Goal: Task Accomplishment & Management: Manage account settings

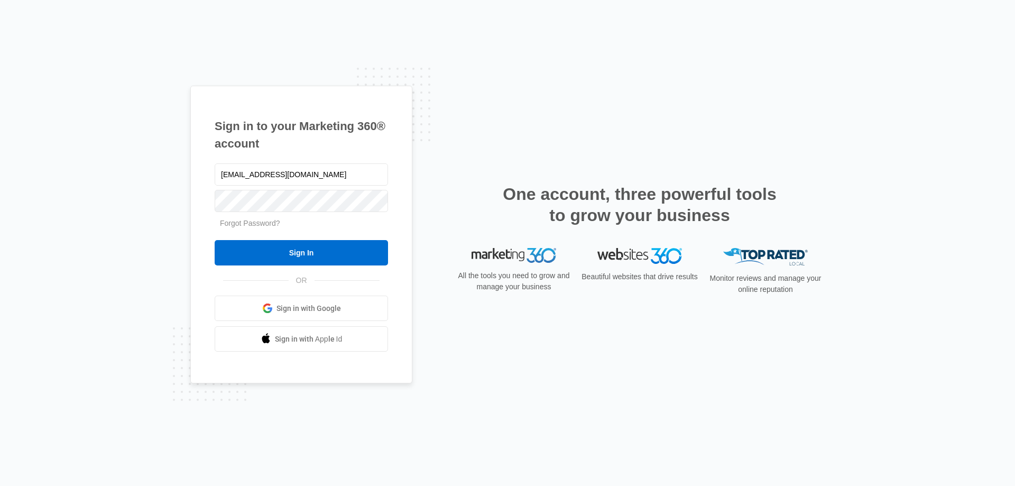
drag, startPoint x: 246, startPoint y: 176, endPoint x: 180, endPoint y: 170, distance: 66.4
click at [180, 170] on div "Sign in to your Marketing 360® account jspillane@empirebeautyschools.com Forgot…" at bounding box center [507, 243] width 1015 height 486
type input "[EMAIL_ADDRESS][DOMAIN_NAME]"
click at [215, 240] on input "Sign In" at bounding box center [301, 252] width 173 height 25
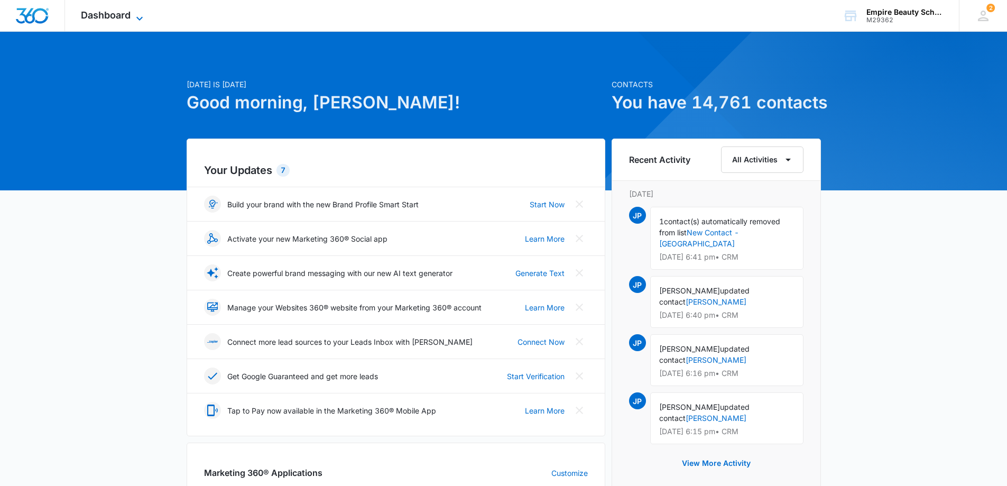
click at [117, 17] on span "Dashboard" at bounding box center [106, 15] width 50 height 11
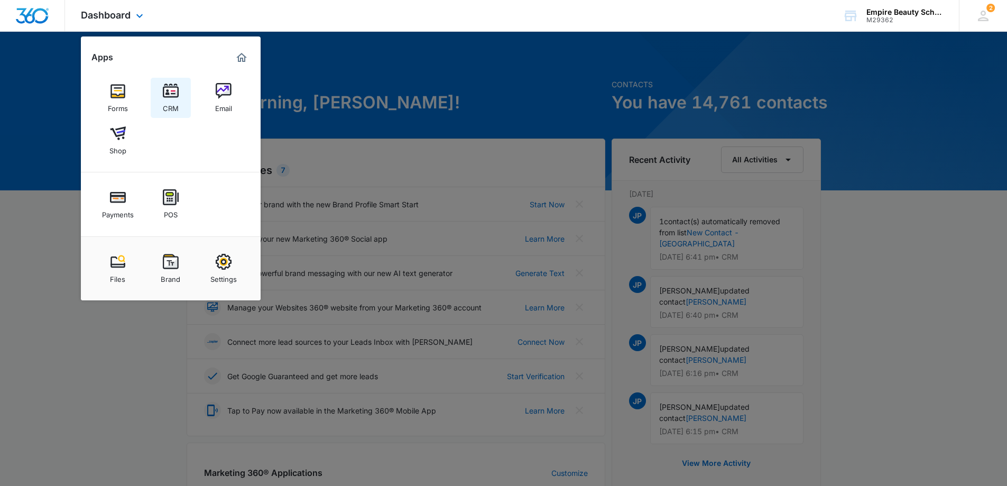
click at [170, 92] on img at bounding box center [171, 91] width 16 height 16
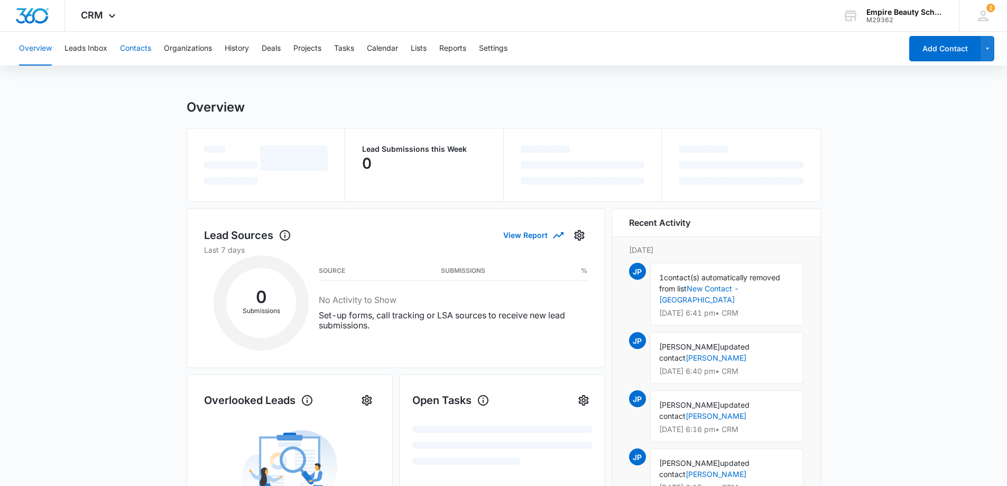
click at [140, 50] on button "Contacts" at bounding box center [135, 49] width 31 height 34
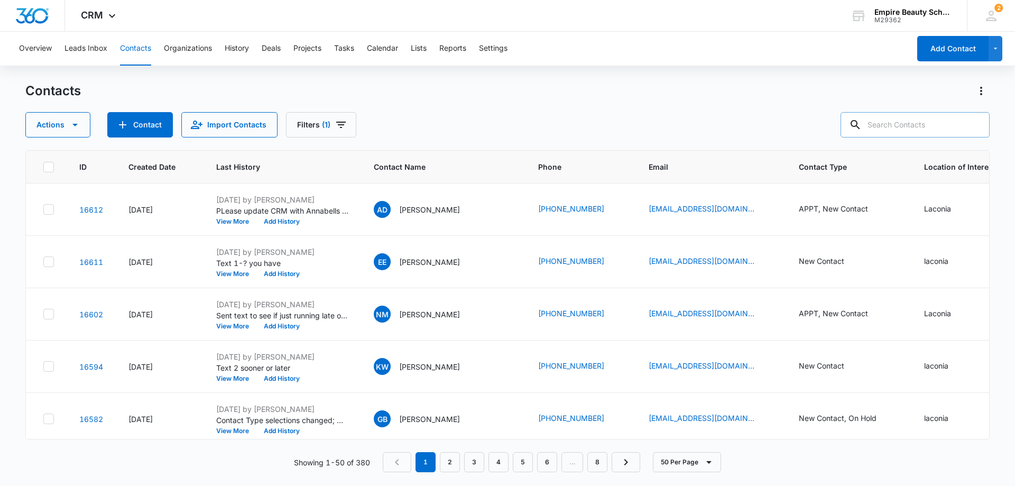
click at [905, 127] on input "text" at bounding box center [915, 124] width 149 height 25
type input "[PERSON_NAME]"
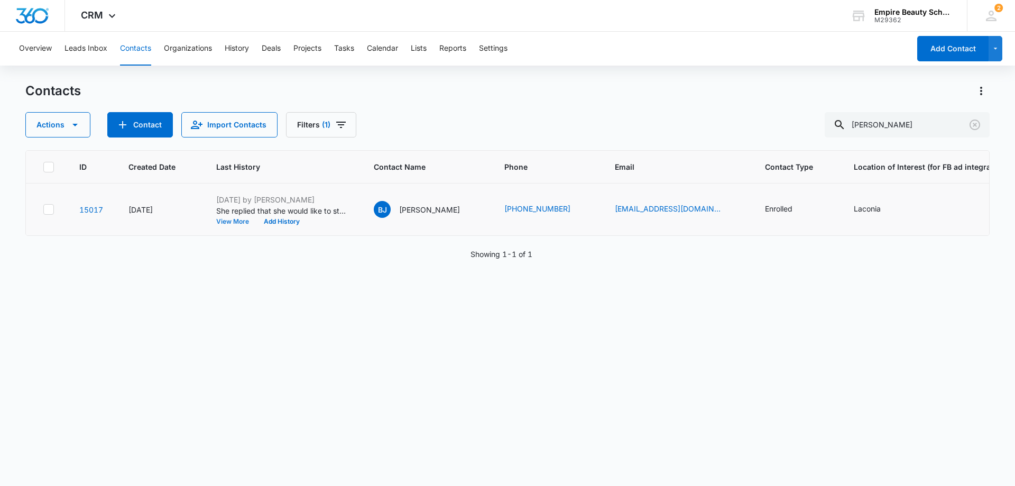
click at [227, 222] on button "View More" at bounding box center [236, 221] width 40 height 6
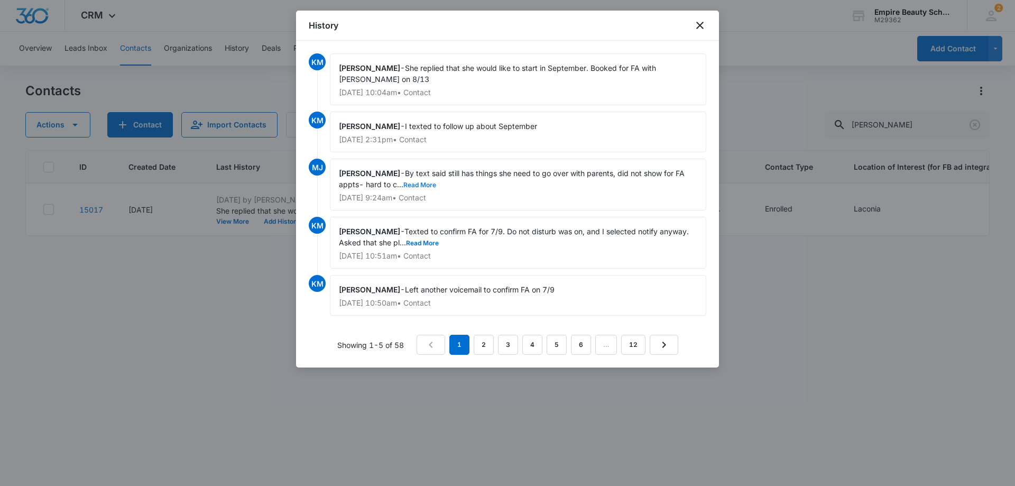
click at [426, 182] on button "Read More" at bounding box center [419, 185] width 33 height 6
click at [702, 25] on icon "close" at bounding box center [700, 25] width 13 height 13
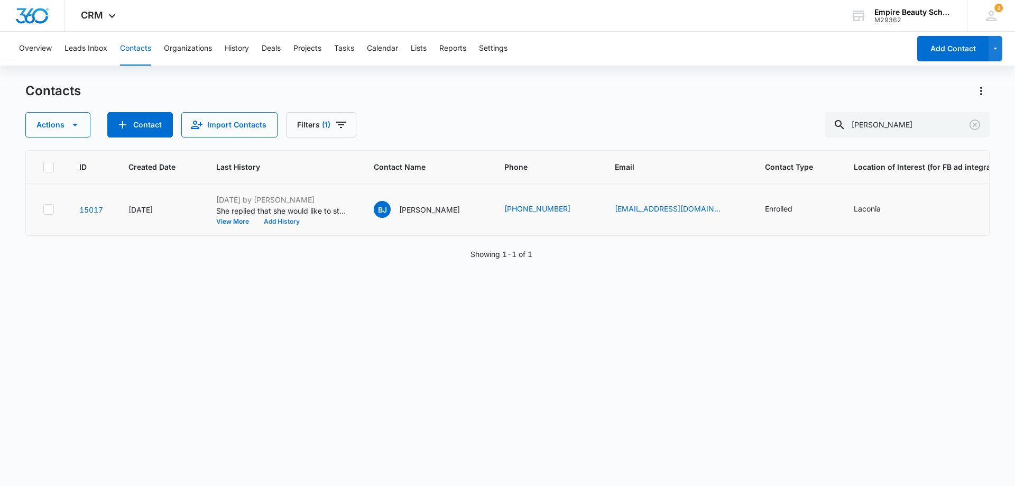
click at [288, 220] on button "Add History" at bounding box center [281, 221] width 51 height 6
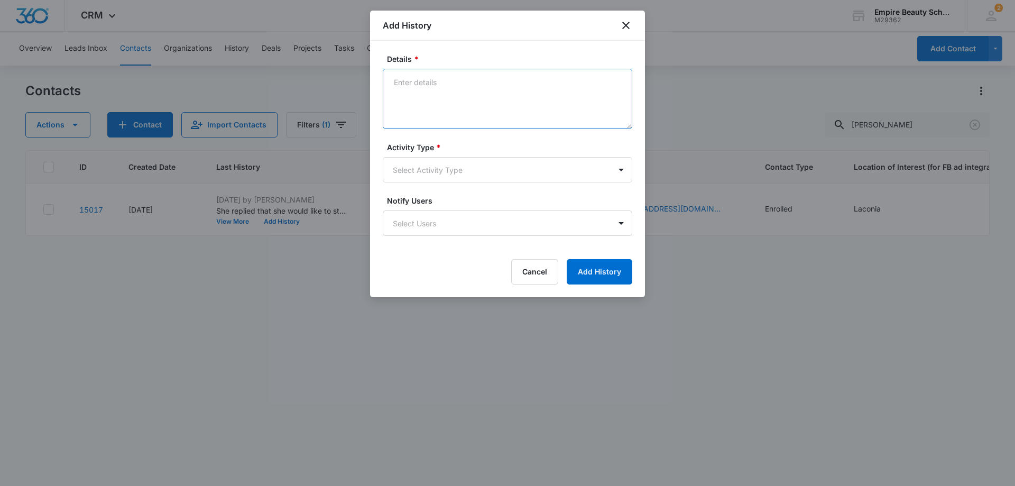
click at [463, 76] on textarea "Details *" at bounding box center [508, 99] width 250 height 60
type textarea "Cancelled FA for [DATE]."
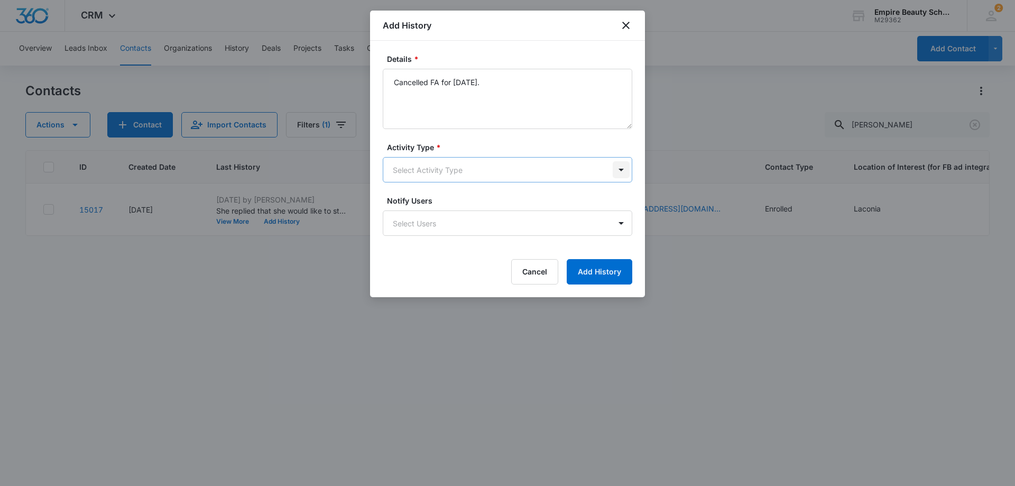
click at [620, 167] on body "CRM Apps Forms CRM Email Shop Payments POS Files Brand Settings Empire Beauty S…" at bounding box center [507, 243] width 1015 height 486
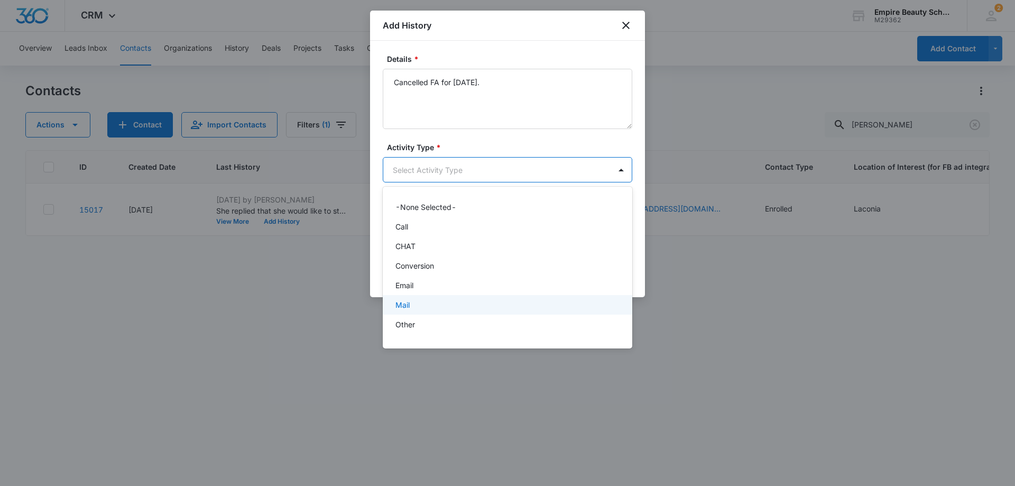
scroll to position [53, 0]
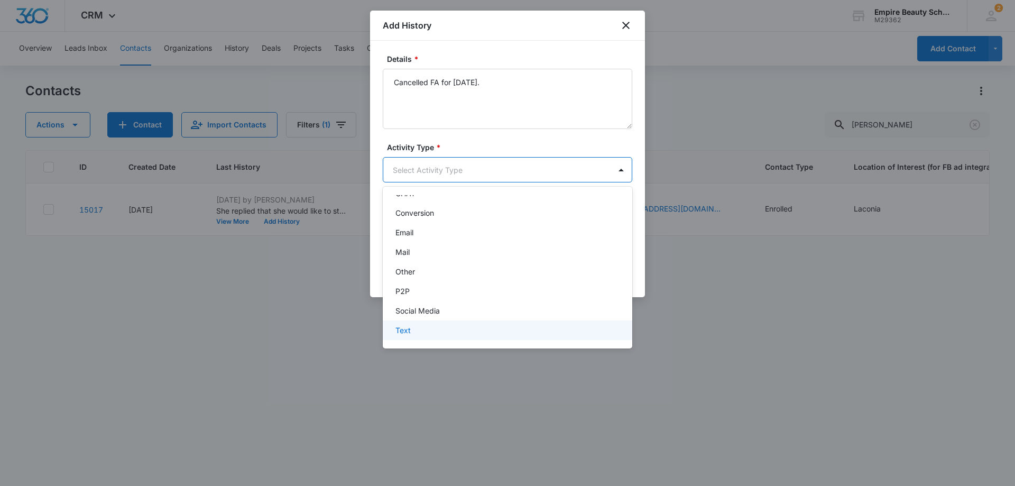
click at [413, 327] on div "Text" at bounding box center [506, 330] width 222 height 11
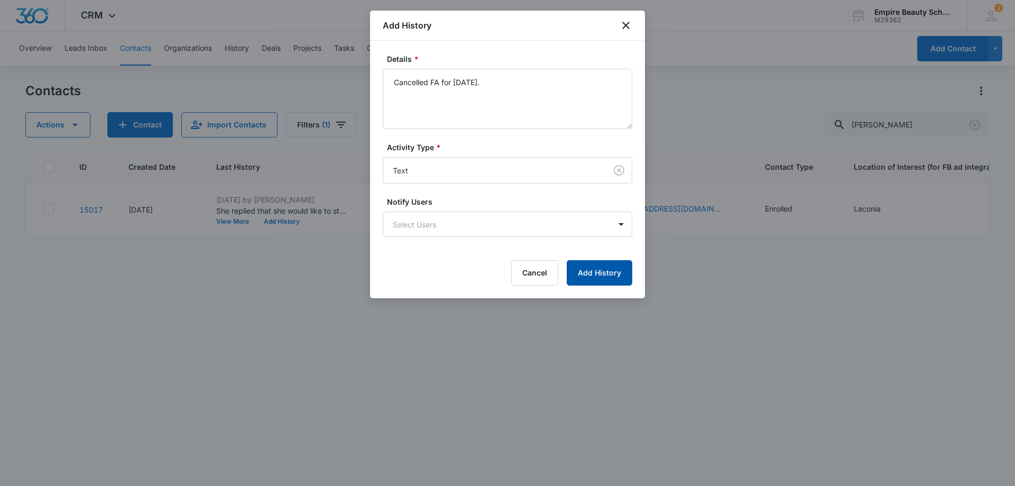
click at [596, 270] on button "Add History" at bounding box center [600, 272] width 66 height 25
